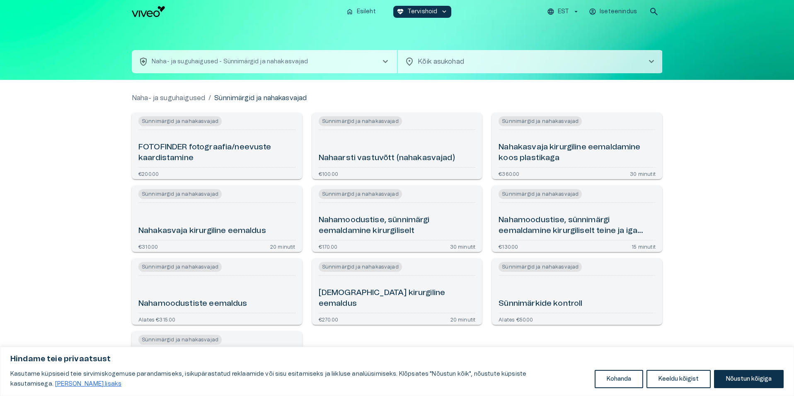
click at [466, 58] on body "Hindame teie privaatsust Kasutame küpsiseid teie sirvimiskogemuse parandamiseks…" at bounding box center [397, 198] width 794 height 396
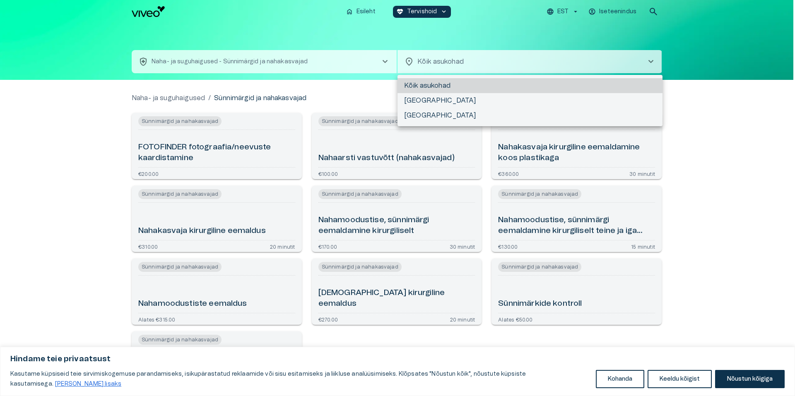
click at [442, 98] on li "[GEOGRAPHIC_DATA]" at bounding box center [530, 100] width 265 height 15
type input "**********"
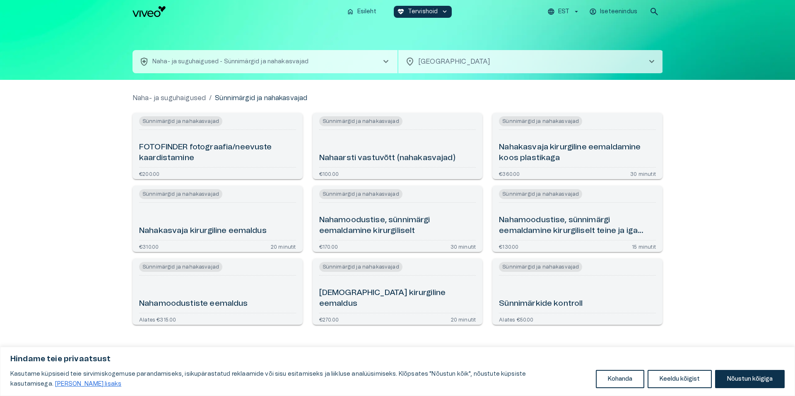
click at [618, 301] on div "Sünnimärkide kontroll" at bounding box center [577, 294] width 157 height 31
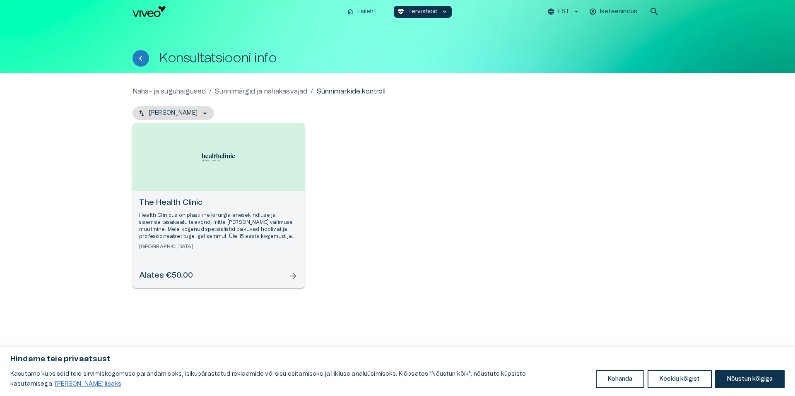
click at [262, 265] on div "The Health Clinic Health Clinicus on plastiline kirurgia enesekindluse ja sisem…" at bounding box center [219, 239] width 172 height 97
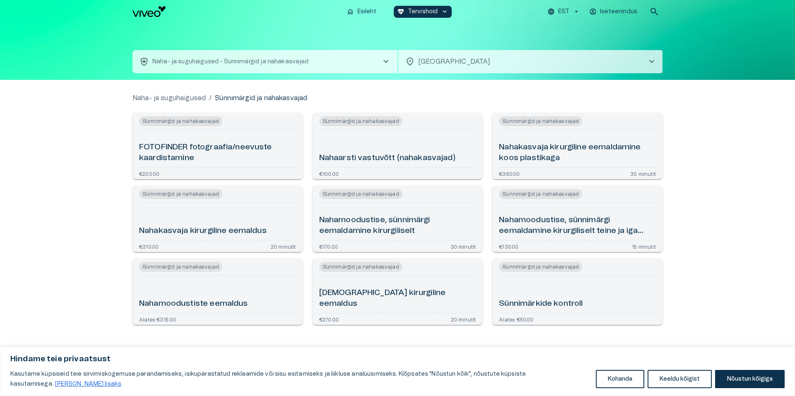
drag, startPoint x: 102, startPoint y: 154, endPoint x: 96, endPoint y: 161, distance: 9.7
